Goal: Task Accomplishment & Management: Manage account settings

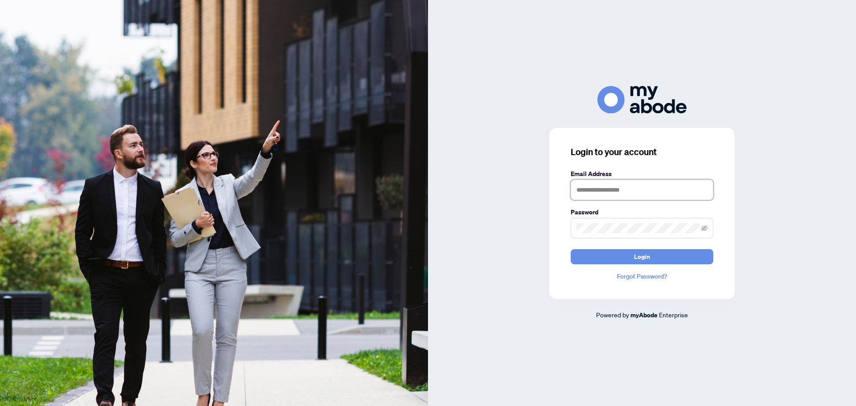
click at [654, 191] on input "text" at bounding box center [642, 190] width 143 height 21
type input "**********"
click at [571, 249] on button "Login" at bounding box center [642, 256] width 143 height 15
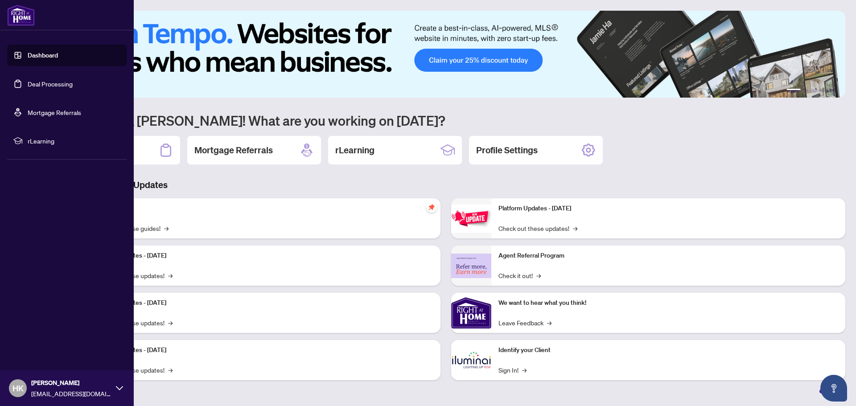
click at [42, 80] on link "Deal Processing" at bounding box center [50, 84] width 45 height 8
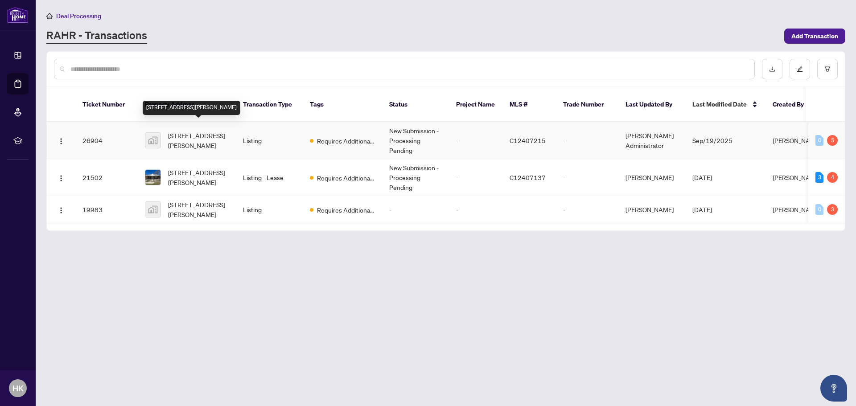
click at [182, 132] on span "50 Moore Park Ave, Toronto, Ontario M2M 1M9, Canada" at bounding box center [198, 141] width 61 height 20
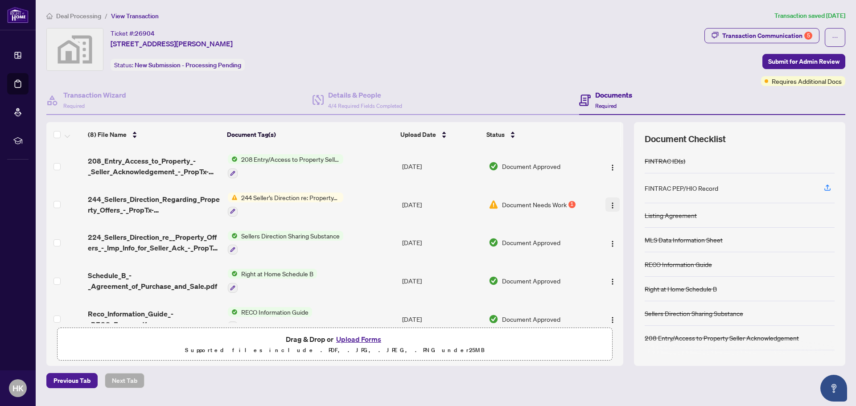
click at [609, 205] on img "button" at bounding box center [612, 205] width 7 height 7
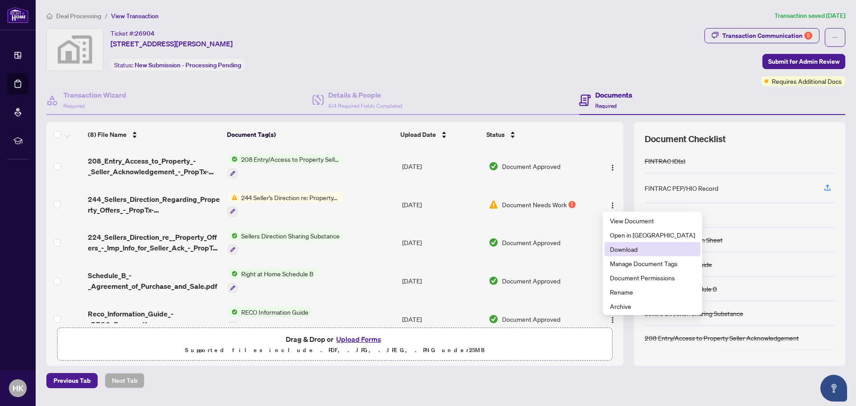
click at [634, 249] on span "Download" at bounding box center [652, 249] width 85 height 10
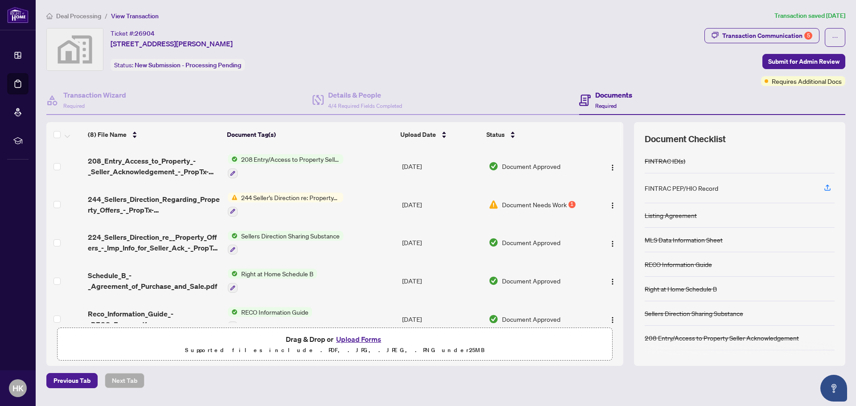
click at [536, 205] on span "Document Needs Work" at bounding box center [534, 205] width 65 height 10
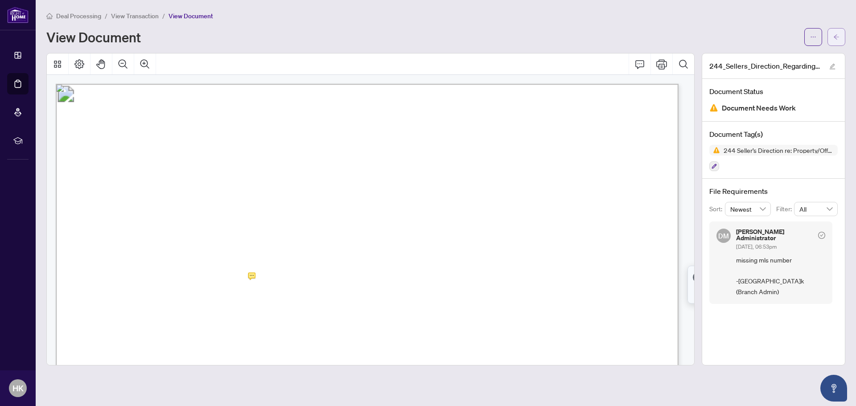
click at [841, 35] on button "button" at bounding box center [837, 37] width 18 height 18
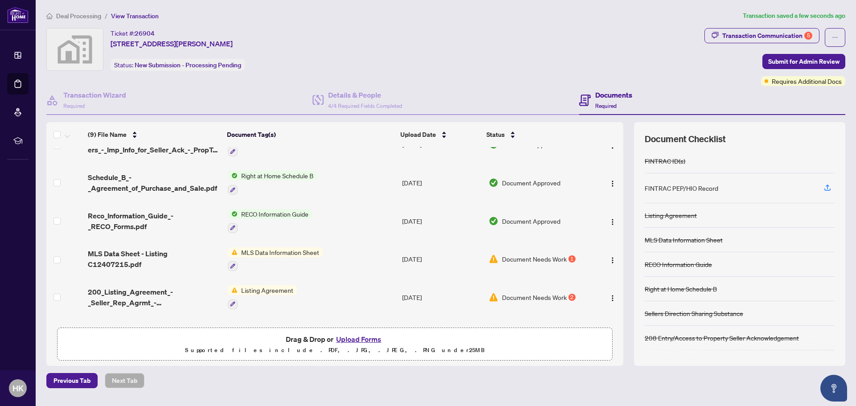
scroll to position [163, 0]
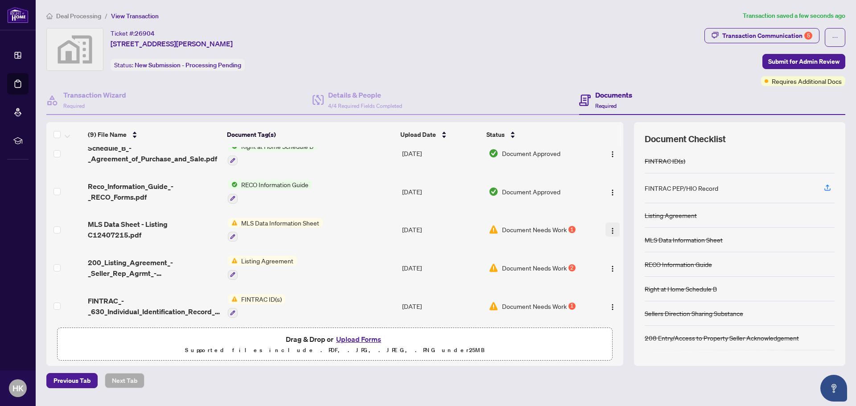
click at [609, 227] on img "button" at bounding box center [612, 230] width 7 height 7
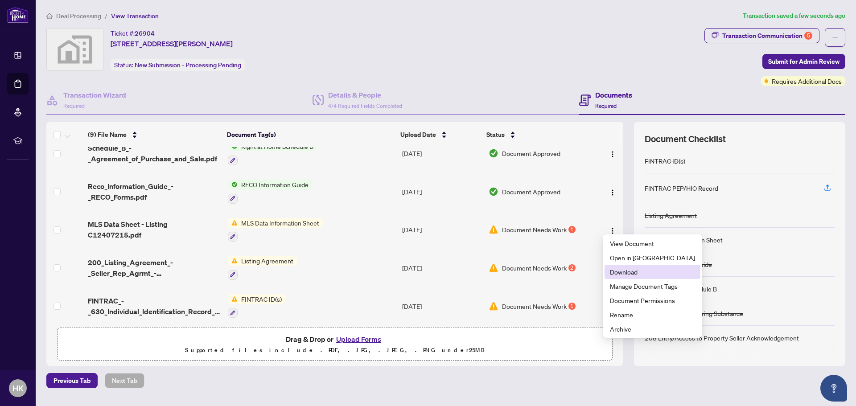
click at [638, 273] on span "Download" at bounding box center [652, 272] width 85 height 10
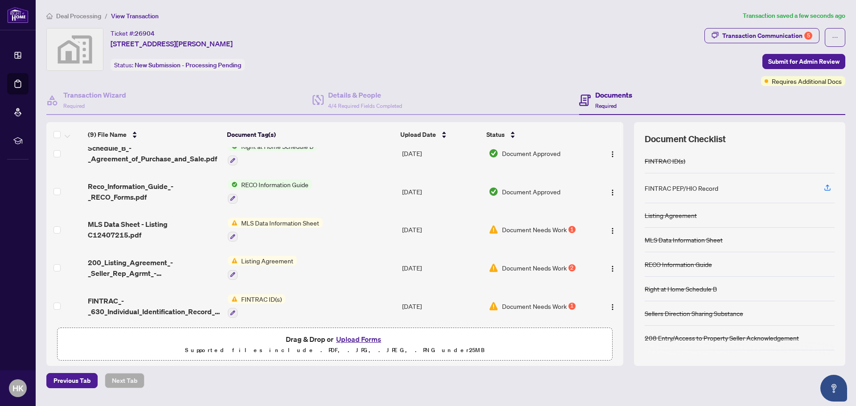
click at [534, 226] on span "Document Needs Work" at bounding box center [534, 230] width 65 height 10
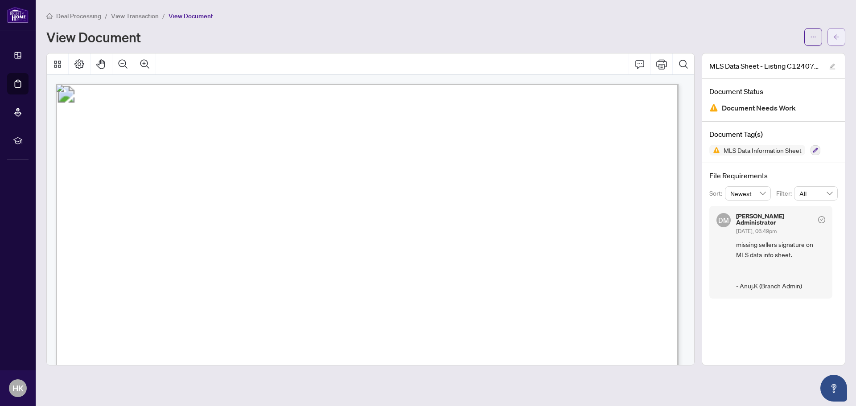
click at [840, 32] on button "button" at bounding box center [837, 37] width 18 height 18
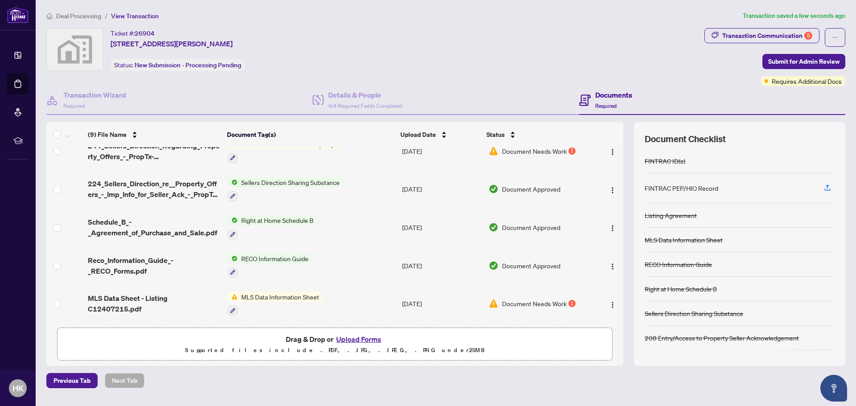
scroll to position [134, 0]
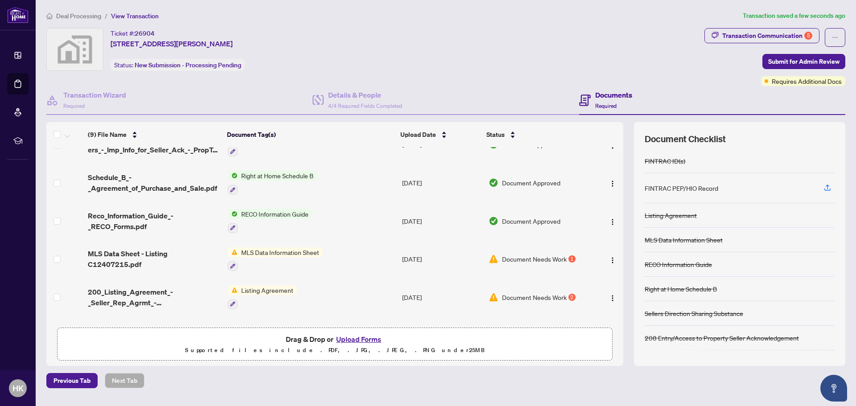
click at [532, 255] on span "Document Needs Work" at bounding box center [534, 259] width 65 height 10
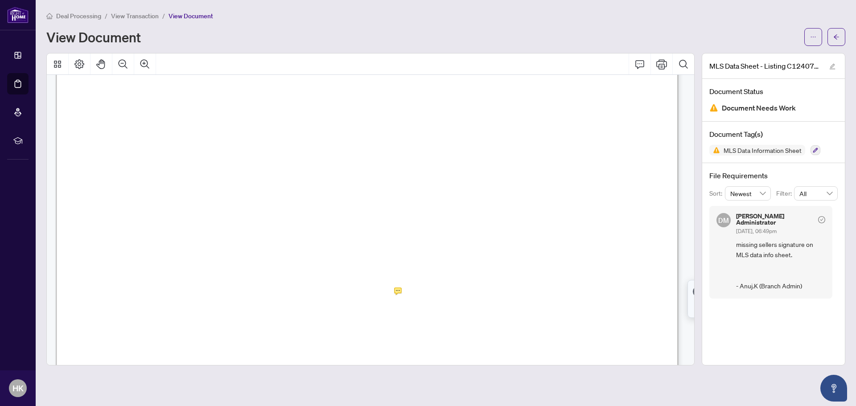
scroll to position [392, 0]
click at [835, 37] on icon "arrow-left" at bounding box center [836, 36] width 5 height 5
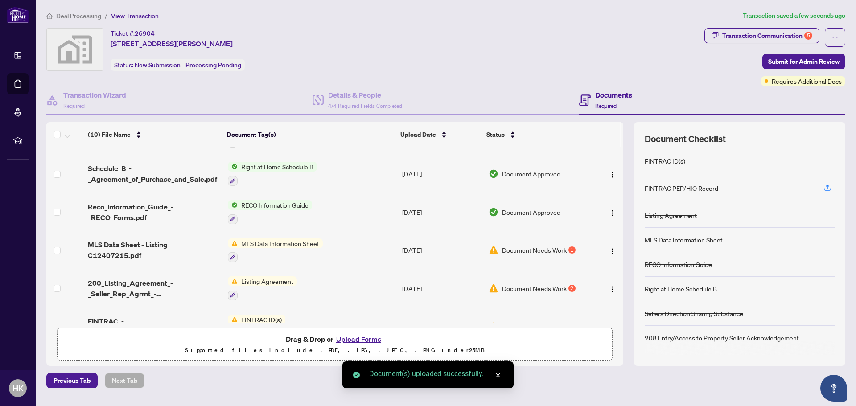
scroll to position [199, 0]
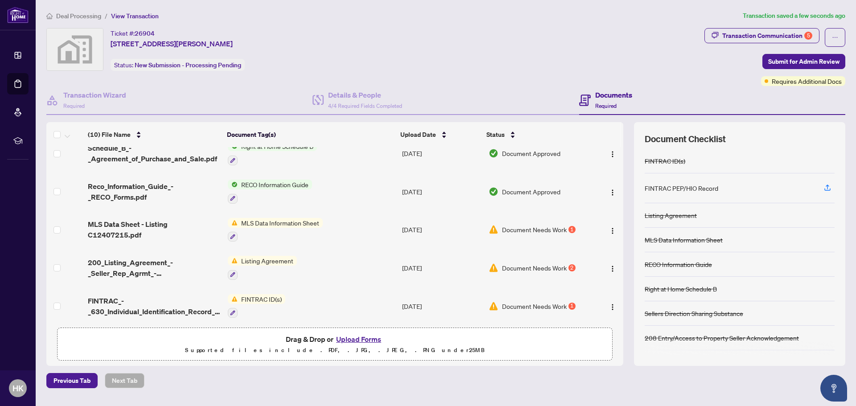
click at [528, 301] on span "Document Needs Work" at bounding box center [534, 306] width 65 height 10
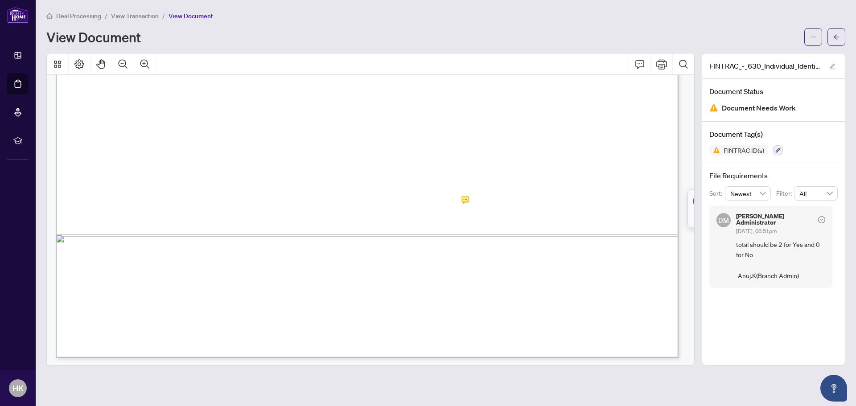
scroll to position [2141, 0]
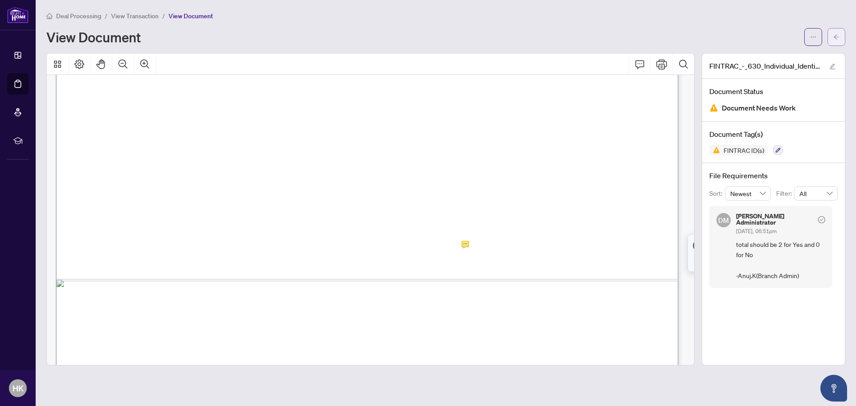
click at [836, 34] on icon "arrow-left" at bounding box center [837, 37] width 6 height 6
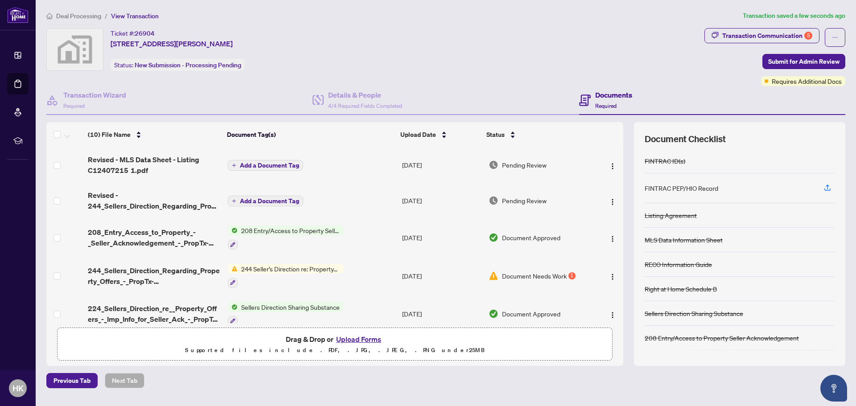
scroll to position [199, 0]
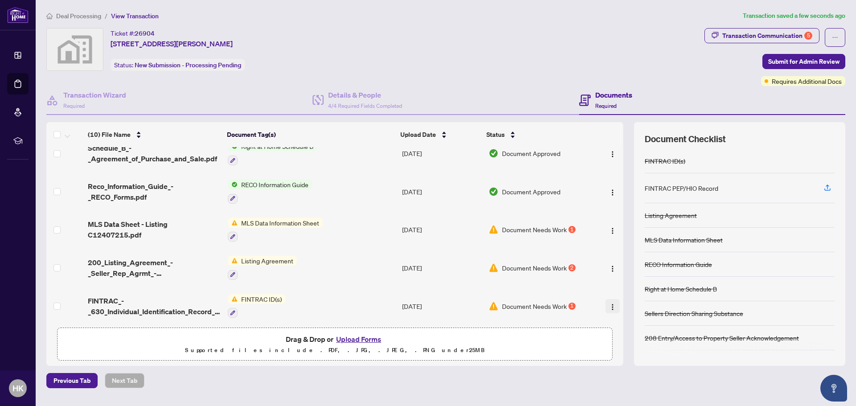
click at [611, 304] on img "button" at bounding box center [612, 307] width 7 height 7
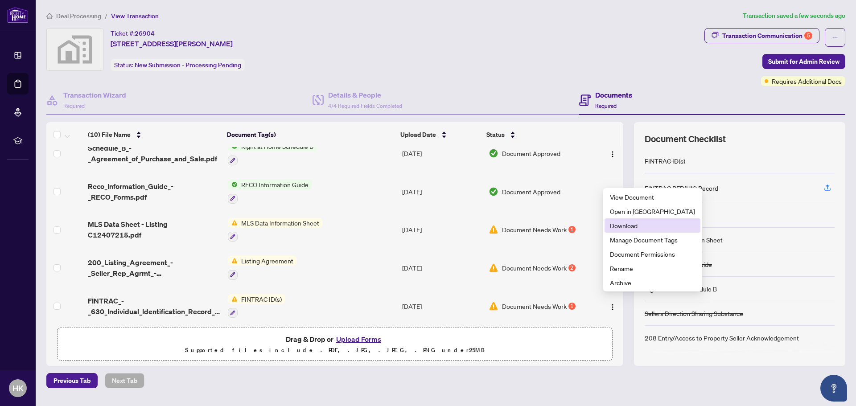
click at [630, 224] on span "Download" at bounding box center [652, 226] width 85 height 10
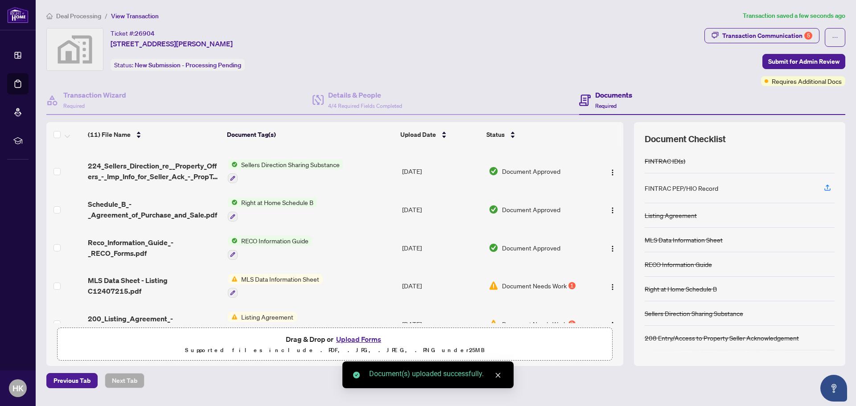
scroll to position [235, 0]
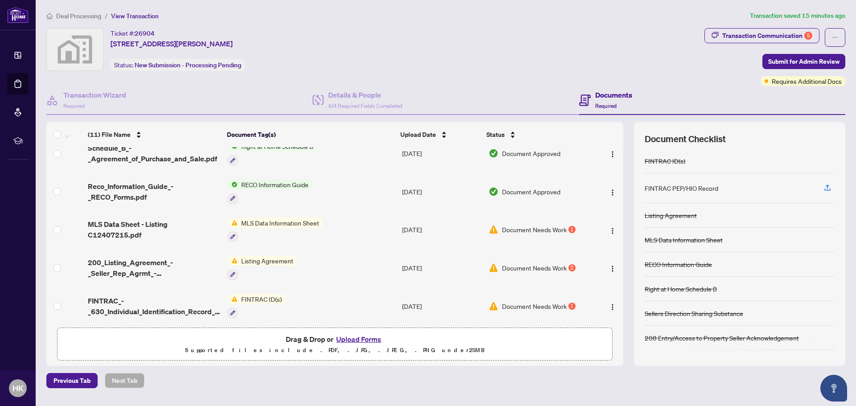
click at [548, 264] on span "Document Needs Work" at bounding box center [534, 268] width 65 height 10
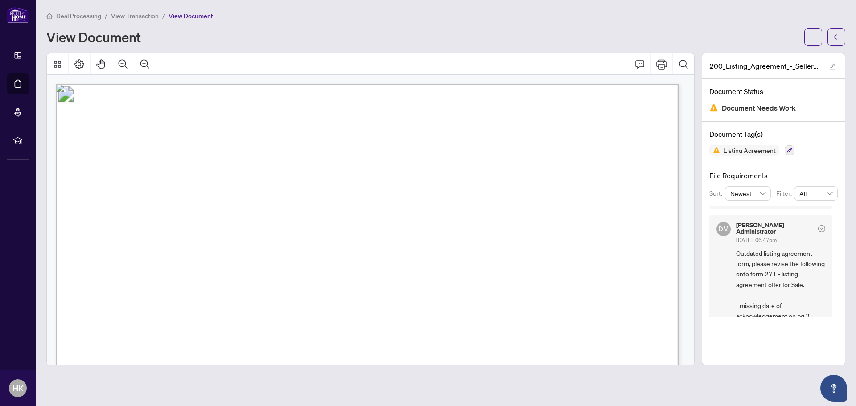
scroll to position [134, 0]
